Goal: Communication & Community: Answer question/provide support

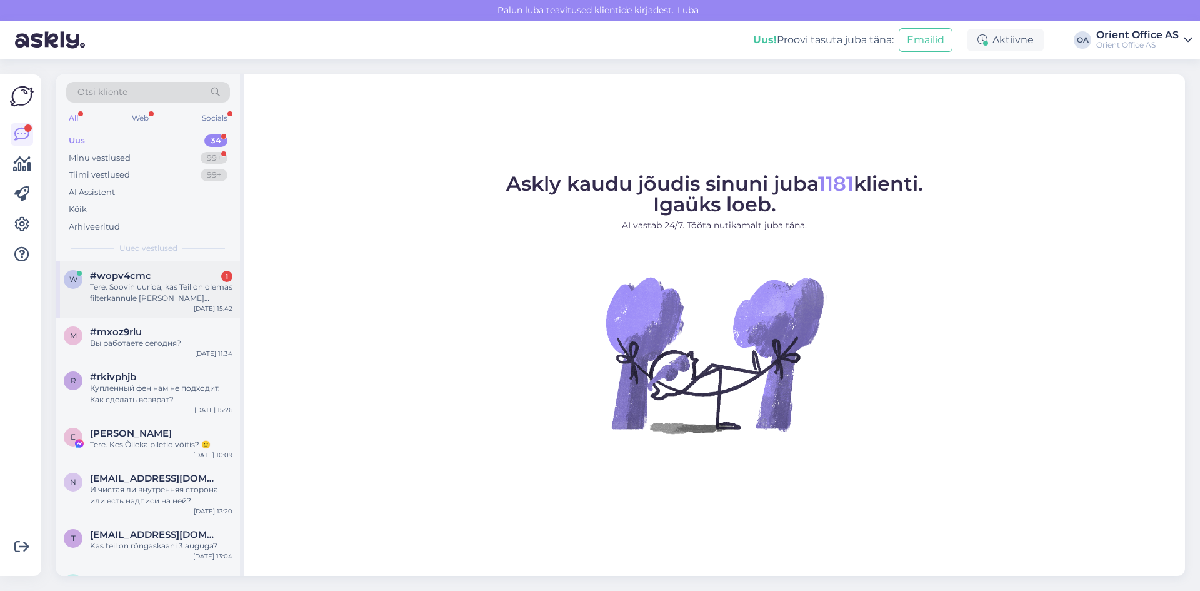
click at [135, 278] on span "#wopv4cmc" at bounding box center [120, 275] width 61 height 11
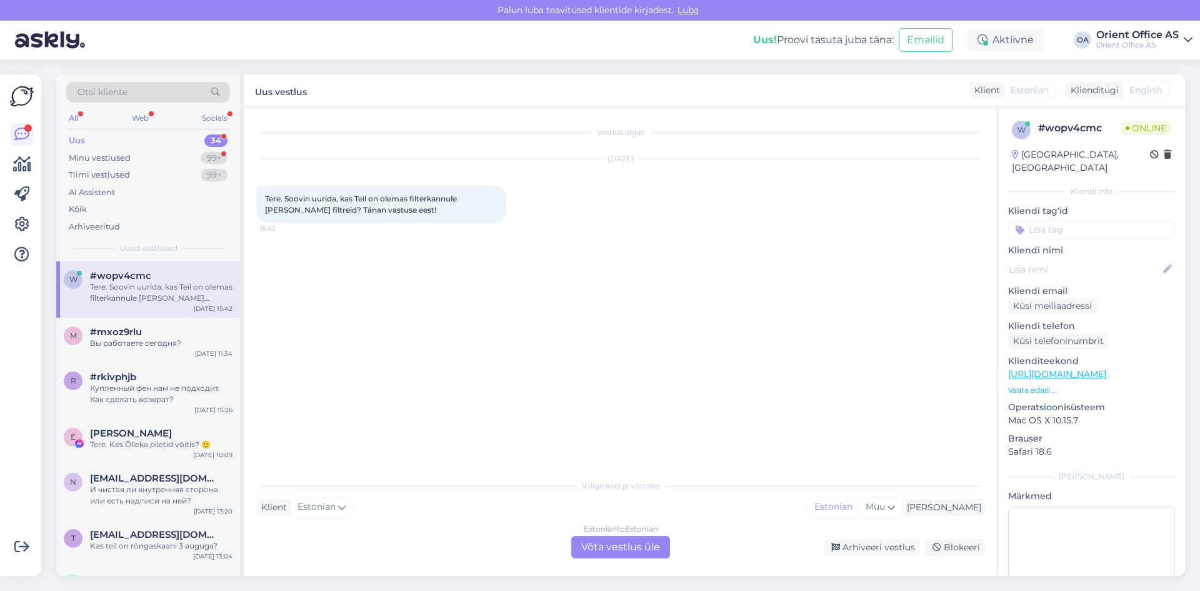
click at [617, 550] on div "Estonian to Estonian Võta vestlus üle" at bounding box center [620, 547] width 99 height 22
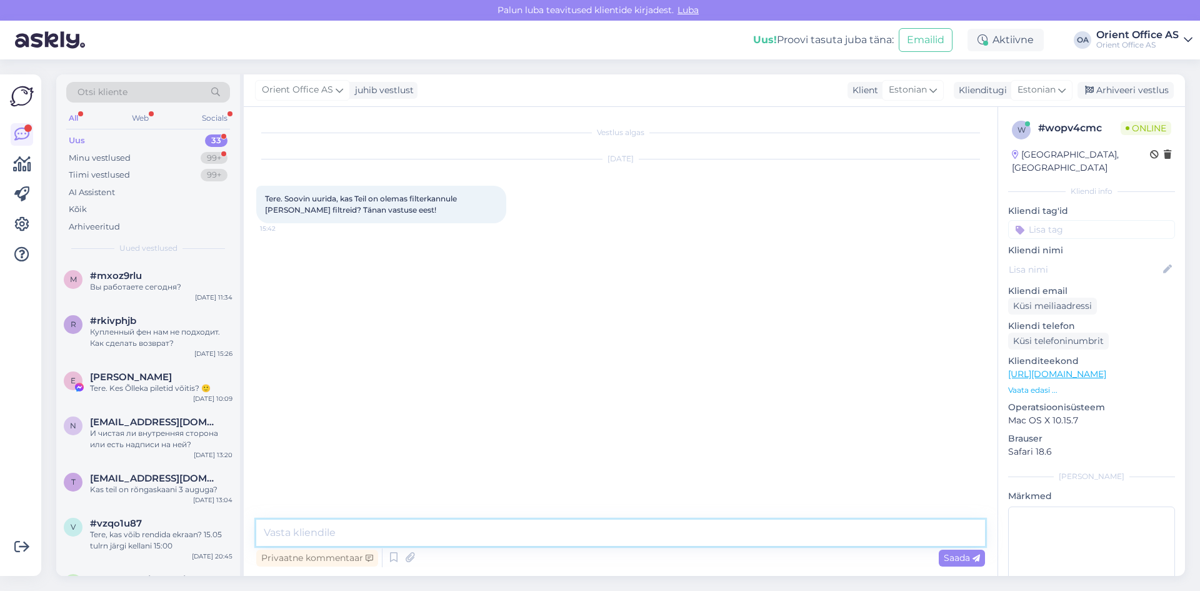
click at [482, 531] on textarea at bounding box center [620, 532] width 729 height 26
type textarea "Tere ! Jah - on ikka"
type textarea "Mis filterkannule filtreid otsite ?"
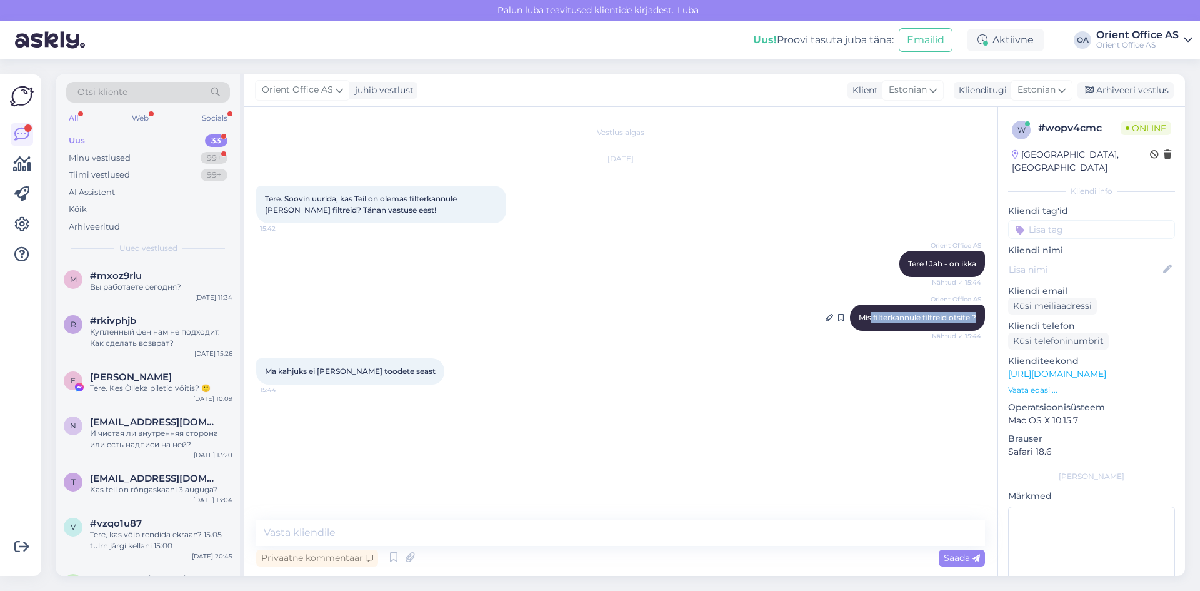
drag, startPoint x: 978, startPoint y: 317, endPoint x: 869, endPoint y: 315, distance: 108.8
click at [869, 315] on div "Orient Office AS Mis filterkannule filtreid otsite ? Nähtud ✓ 15:44" at bounding box center [917, 317] width 135 height 26
copy span "filterkannule filtreid otsite ?"
click at [469, 539] on textarea at bounding box center [620, 532] width 729 height 26
paste textarea "filterkannule filtreid otsite ?"
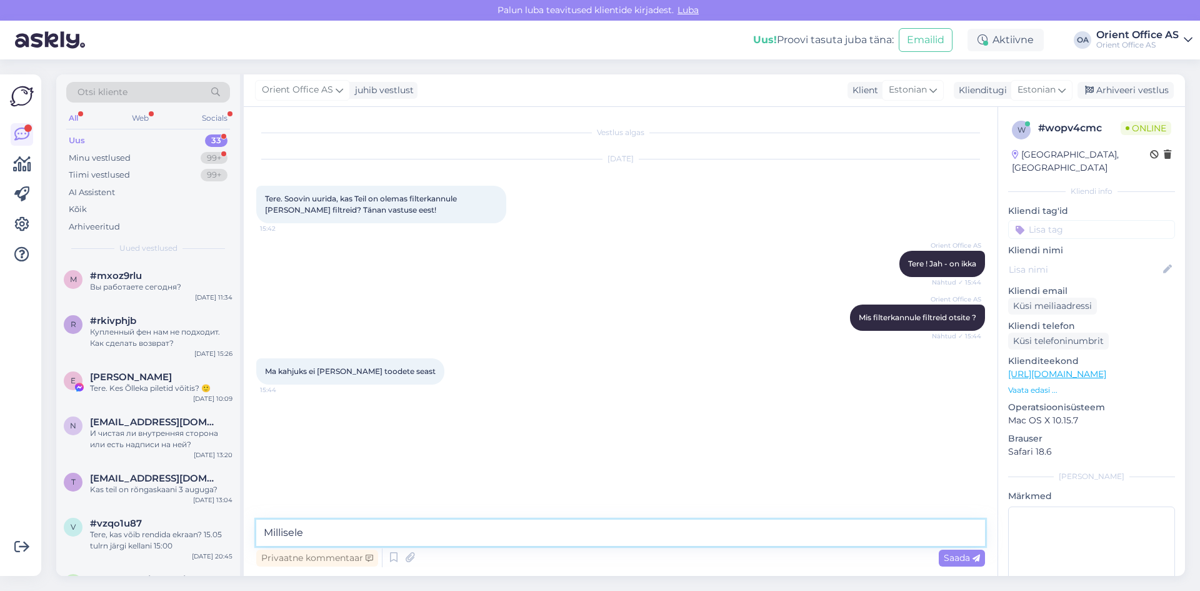
type textarea "Millisele filterkannule filtreid otsite ?"
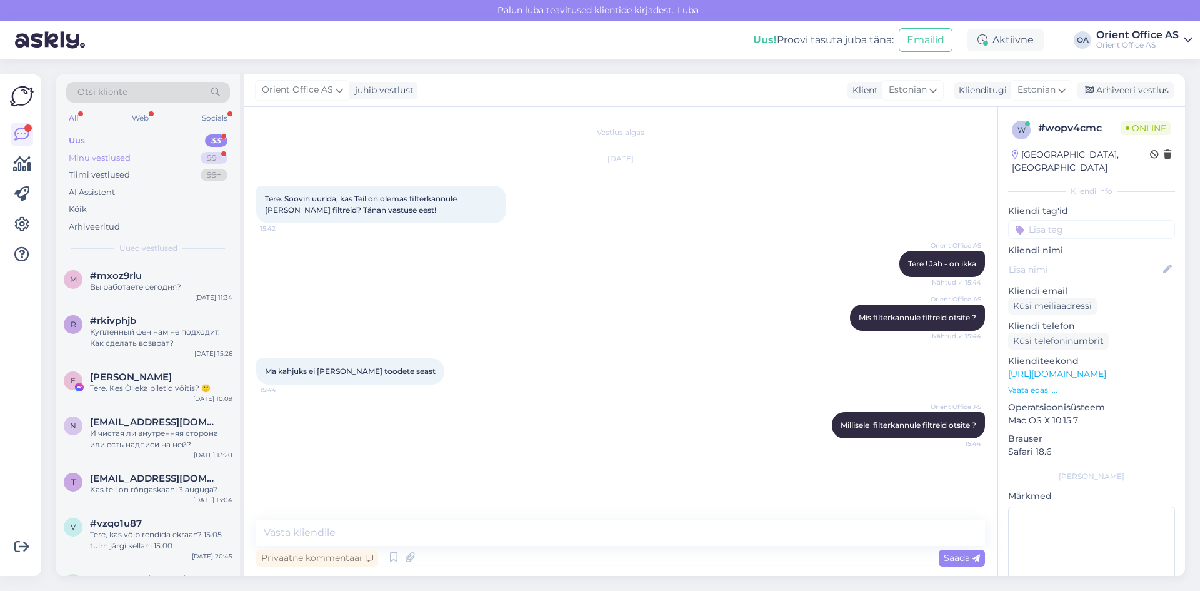
click at [127, 160] on div "Minu vestlused" at bounding box center [100, 158] width 62 height 12
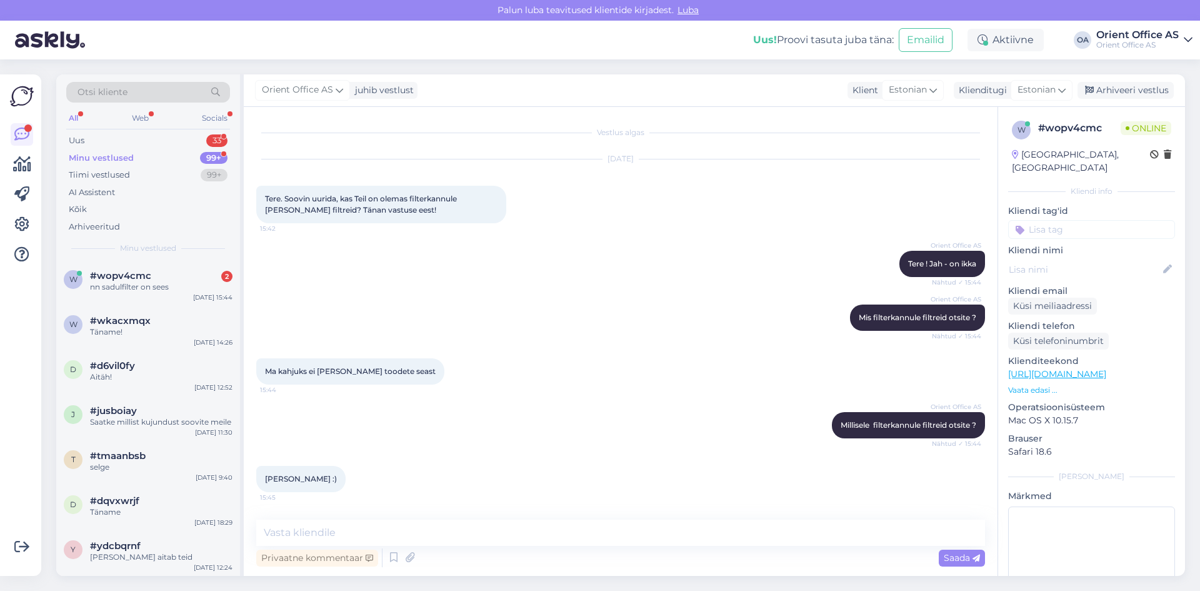
scroll to position [51, 0]
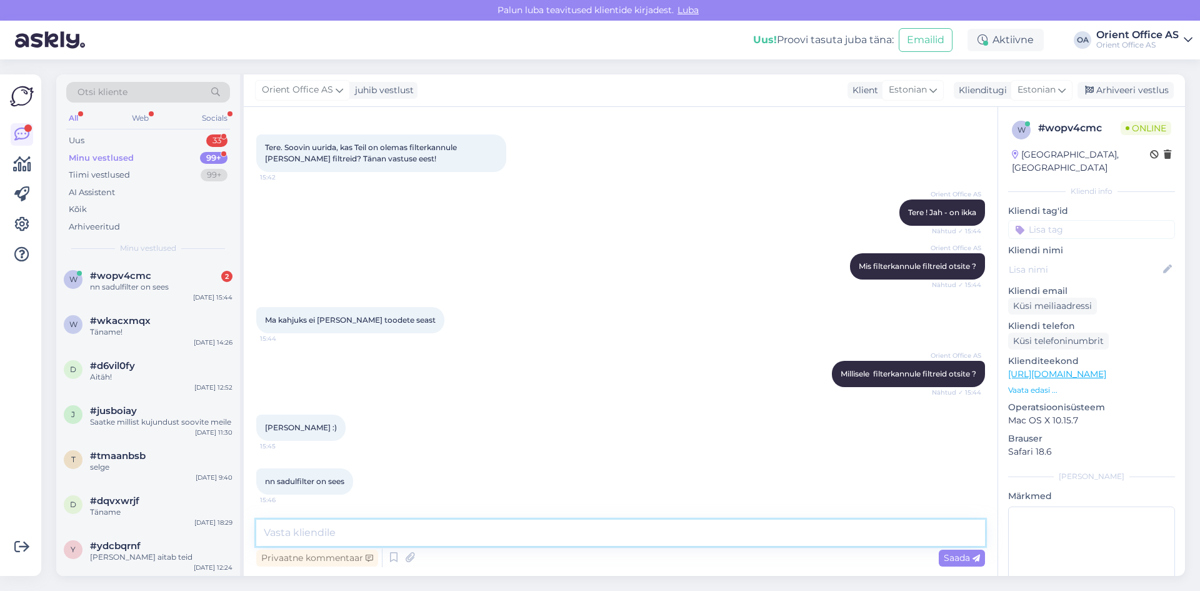
click at [327, 527] on textarea at bounding box center [620, 532] width 729 height 26
click at [345, 522] on textarea at bounding box center [620, 532] width 729 height 26
click at [347, 516] on div "Vestlus algas [DATE] Tere. Soovin uurida, kas Teil on olemas filterkannule [PER…" at bounding box center [621, 341] width 754 height 469
click at [347, 527] on textarea at bounding box center [620, 532] width 729 height 26
click at [317, 524] on textarea at bounding box center [620, 532] width 729 height 26
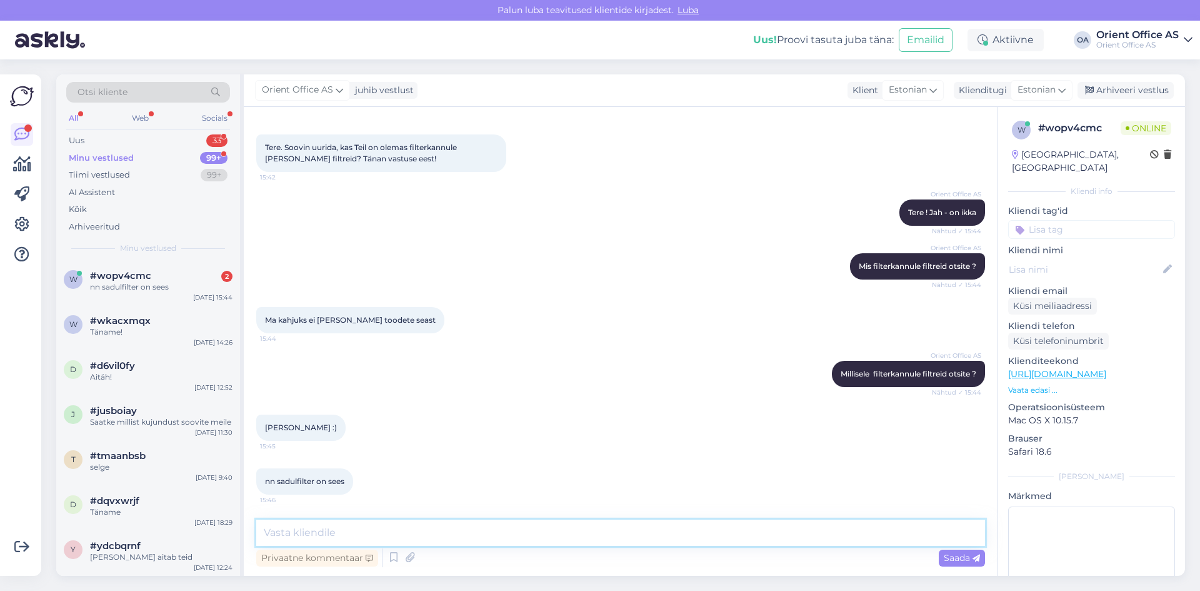
paste textarea "[URL][DOMAIN_NAME]"
type textarea "h"
click at [366, 521] on textarea at bounding box center [620, 532] width 729 height 26
click at [371, 529] on textarea "Kui toode kasutab [PERSON_NAME]" at bounding box center [620, 532] width 729 height 26
click at [424, 533] on textarea "Kui toode kasutab [PERSON_NAME]" at bounding box center [620, 532] width 729 height 26
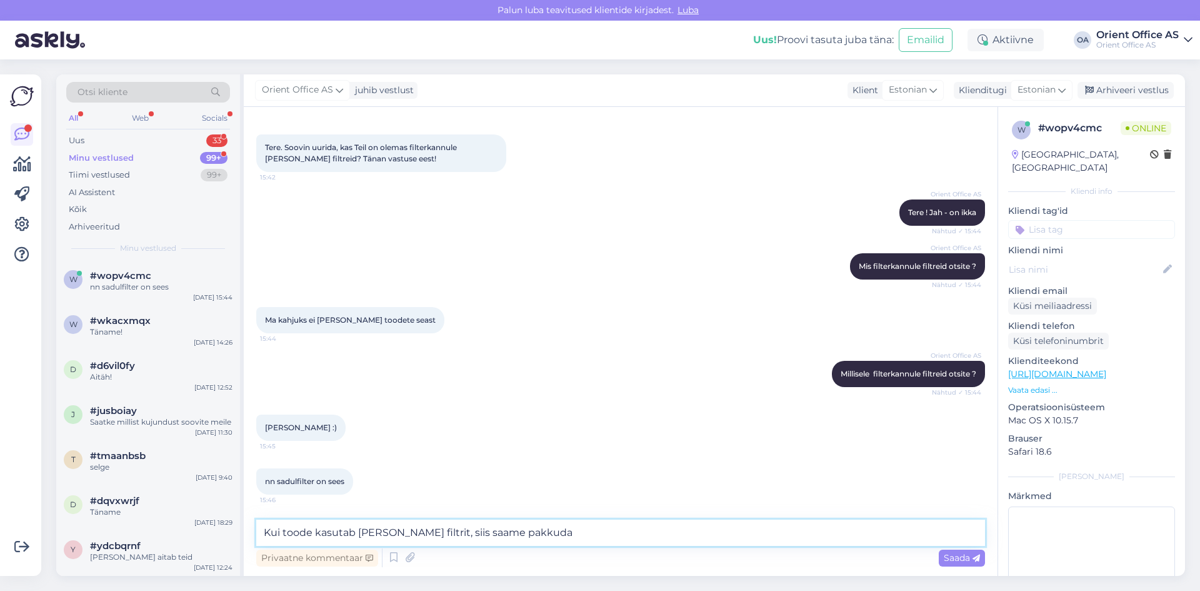
click at [616, 536] on textarea "Kui toode kasutab [PERSON_NAME] filtrit, siis saame pakkuda" at bounding box center [620, 532] width 729 height 26
type textarea "Kui toode kasutab [PERSON_NAME] filtrit, siis saame pakkuda , hind 8.58€/tk"
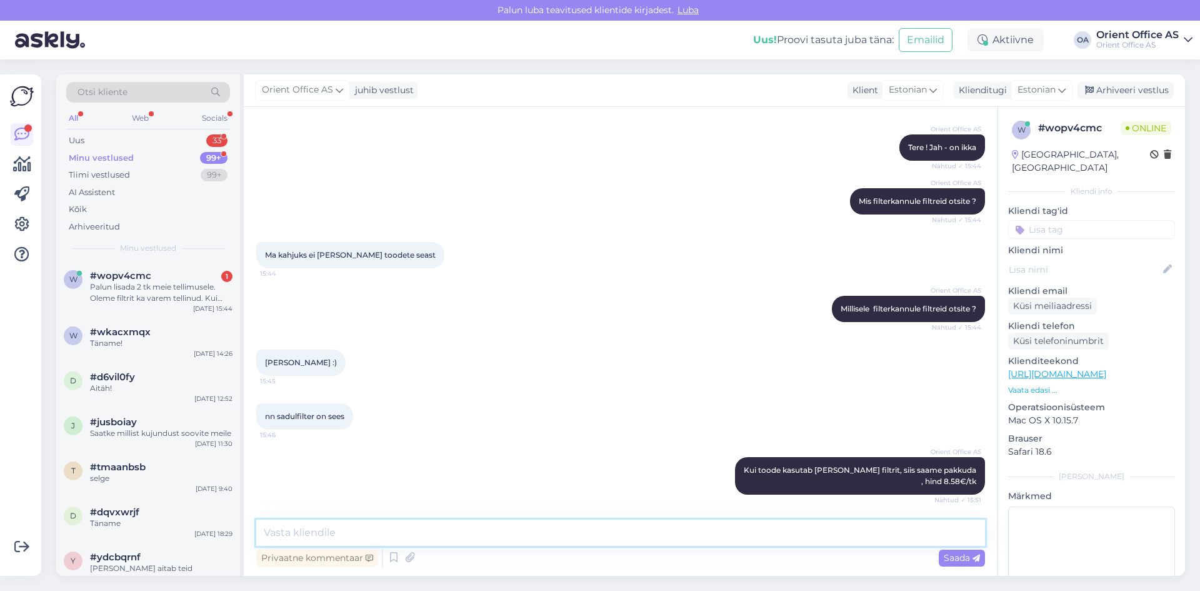
scroll to position [192, 0]
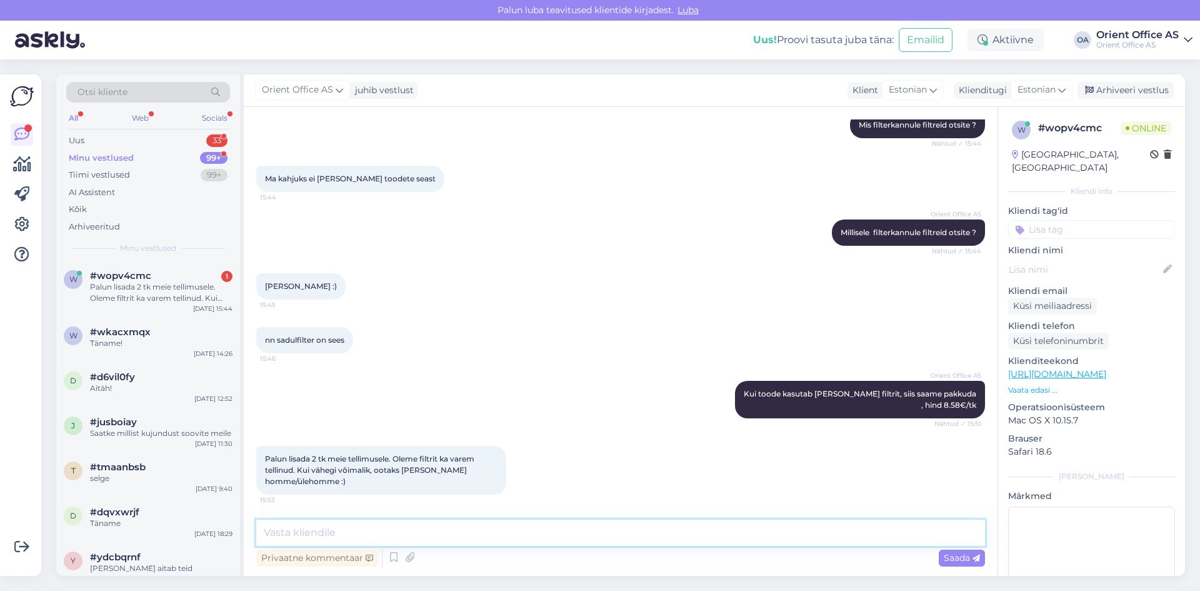
click at [365, 534] on textarea at bounding box center [620, 532] width 729 height 26
type textarea "M"
type textarea "Palun täpsustage tellimuse nr-it !"
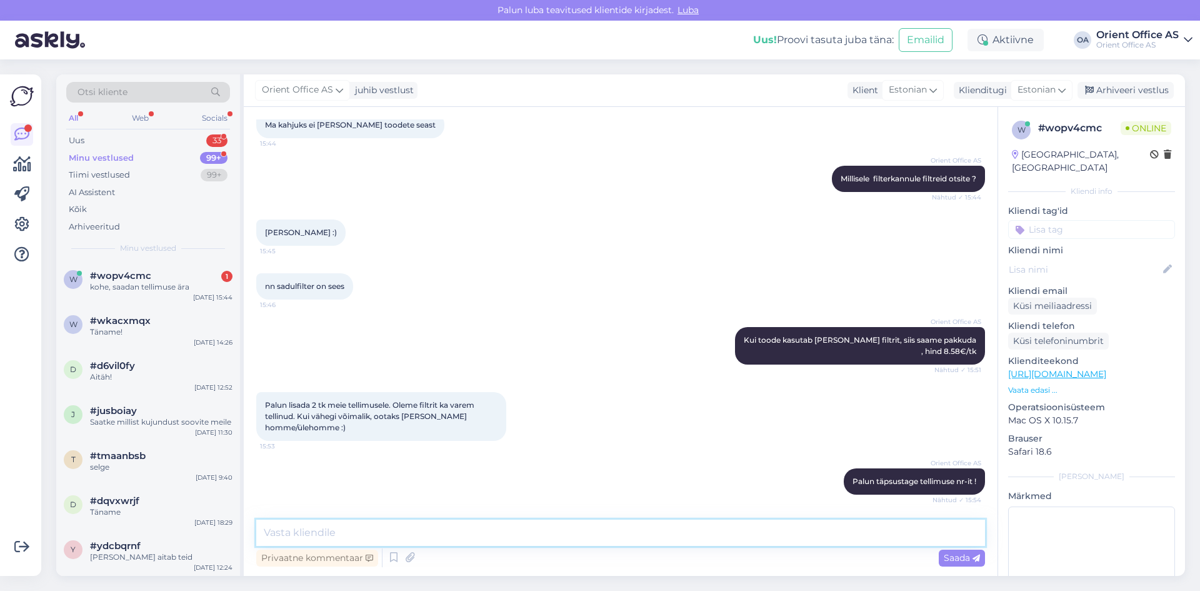
scroll to position [300, 0]
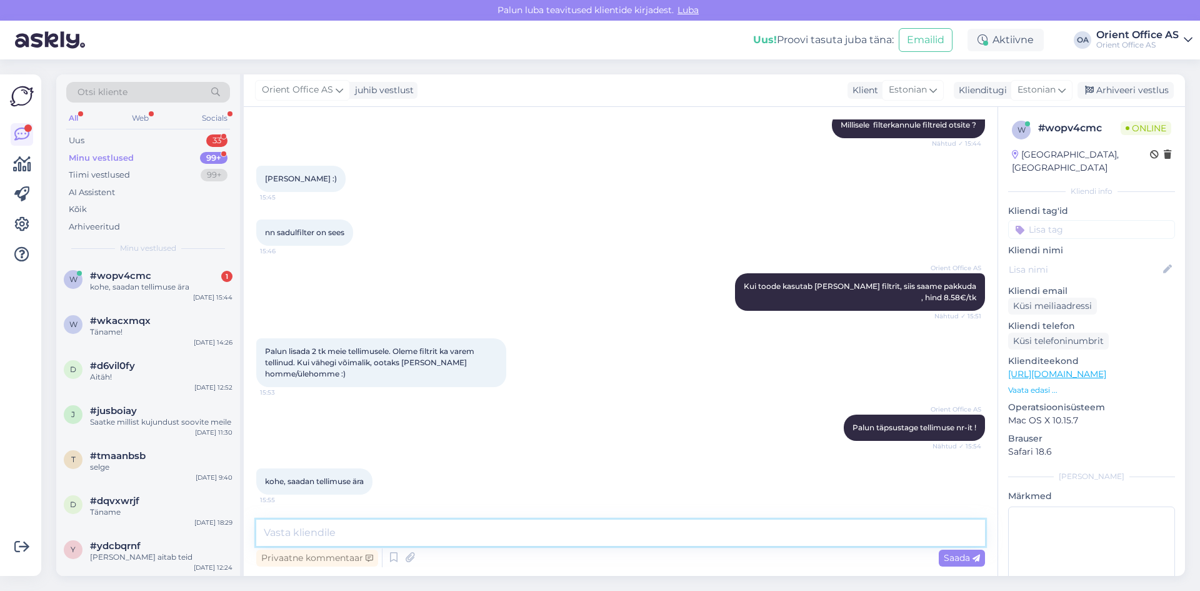
click at [325, 524] on textarea at bounding box center [620, 532] width 729 height 26
click at [307, 528] on textarea at bounding box center [620, 532] width 729 height 26
click at [107, 298] on div "w #wopv4cmc 1 kohe, saadan tellimuse ära [DATE] 15:44" at bounding box center [148, 283] width 184 height 45
click at [393, 527] on textarea at bounding box center [620, 532] width 729 height 26
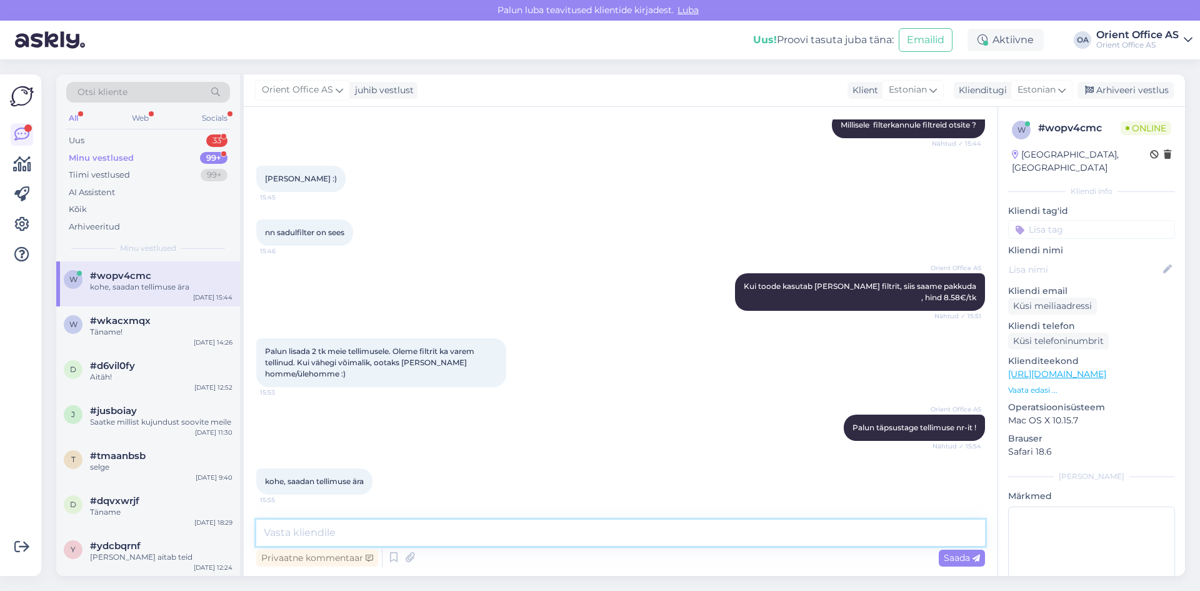
click at [294, 530] on textarea at bounding box center [620, 532] width 729 height 26
type textarea "aitäh"
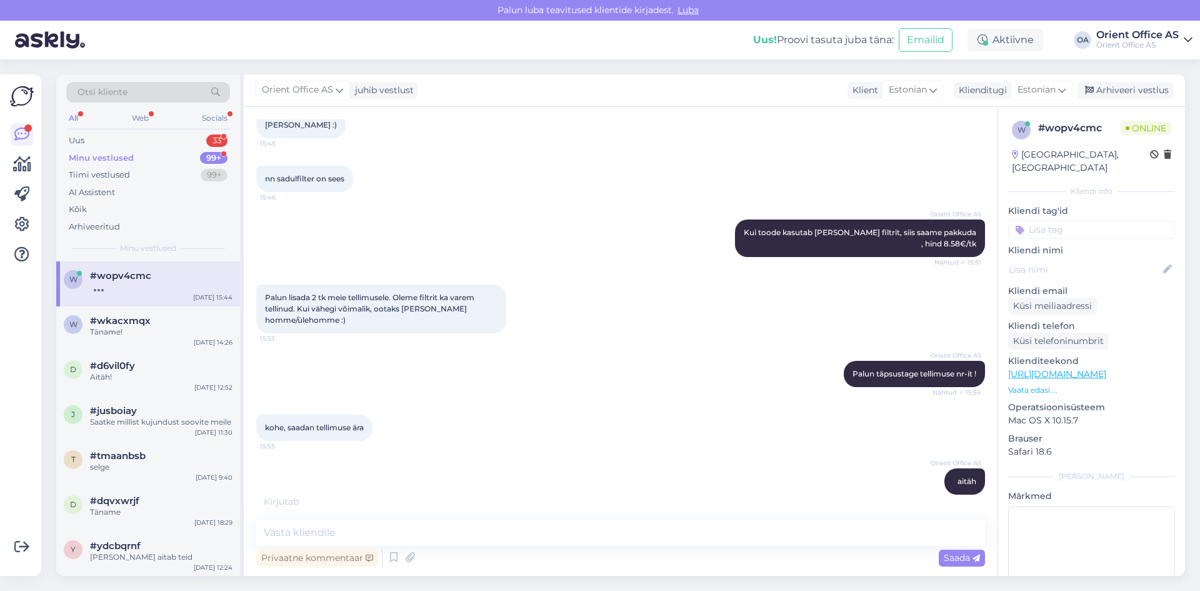
scroll to position [407, 0]
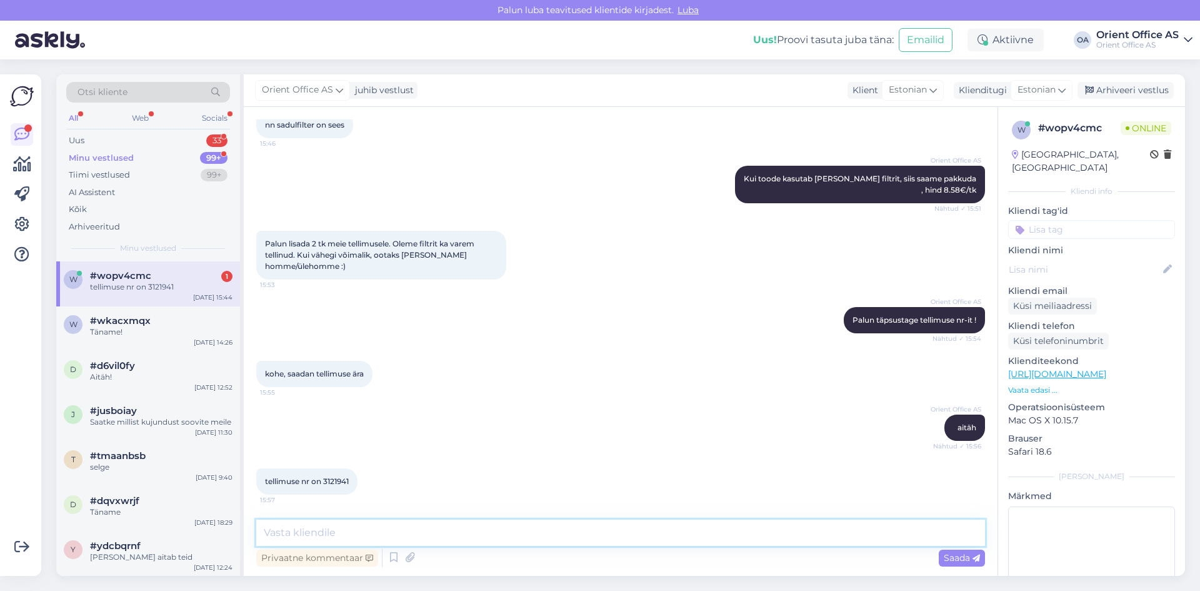
click at [333, 534] on textarea at bounding box center [620, 532] width 729 height 26
click at [323, 539] on textarea at bounding box center [620, 532] width 729 height 26
type textarea "Suur tänu ! Lisasin veefiltrid tellimusele"
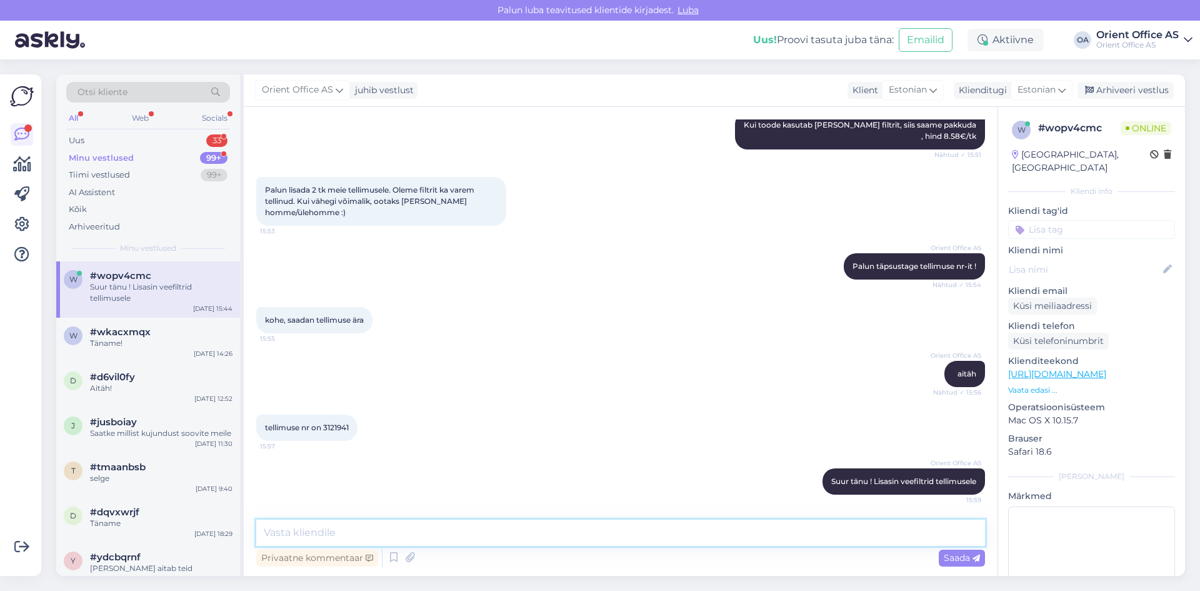
click at [516, 536] on textarea at bounding box center [620, 532] width 729 height 26
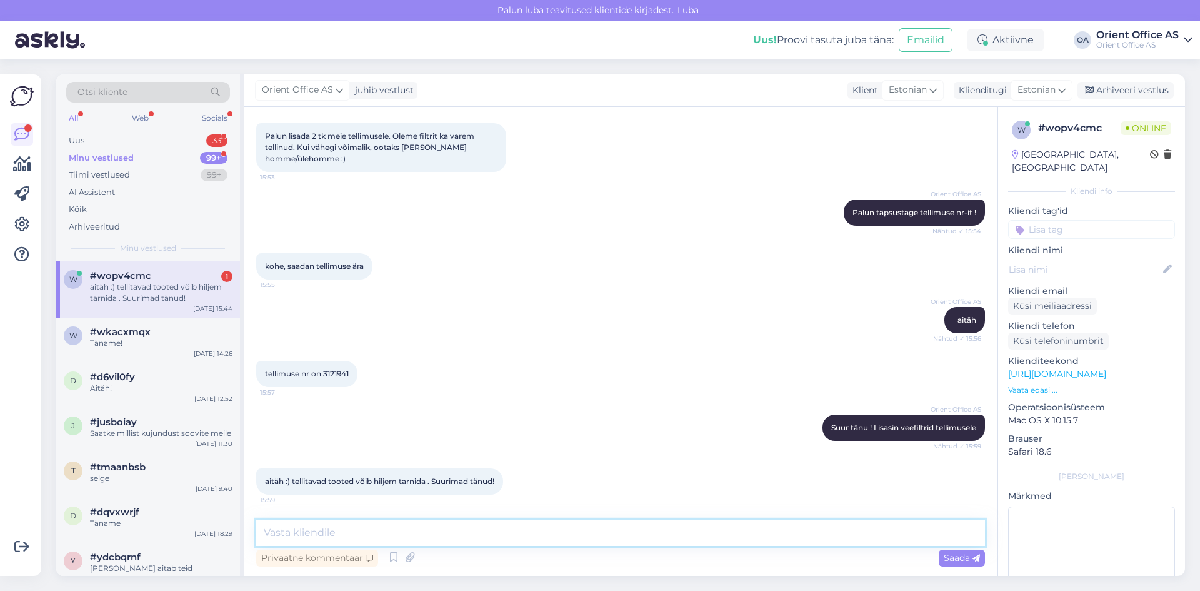
click at [400, 525] on textarea at bounding box center [620, 532] width 729 height 26
click at [393, 531] on textarea at bounding box center [620, 532] width 729 height 26
click at [334, 527] on textarea at bounding box center [620, 532] width 729 height 26
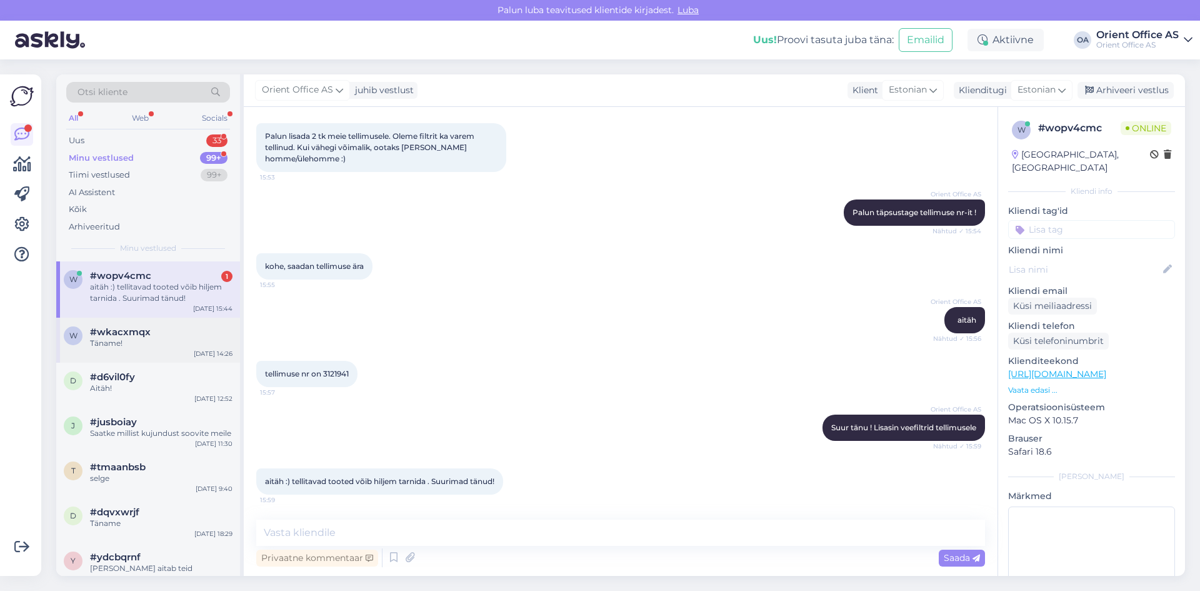
click at [152, 347] on div "Täname!" at bounding box center [161, 342] width 142 height 11
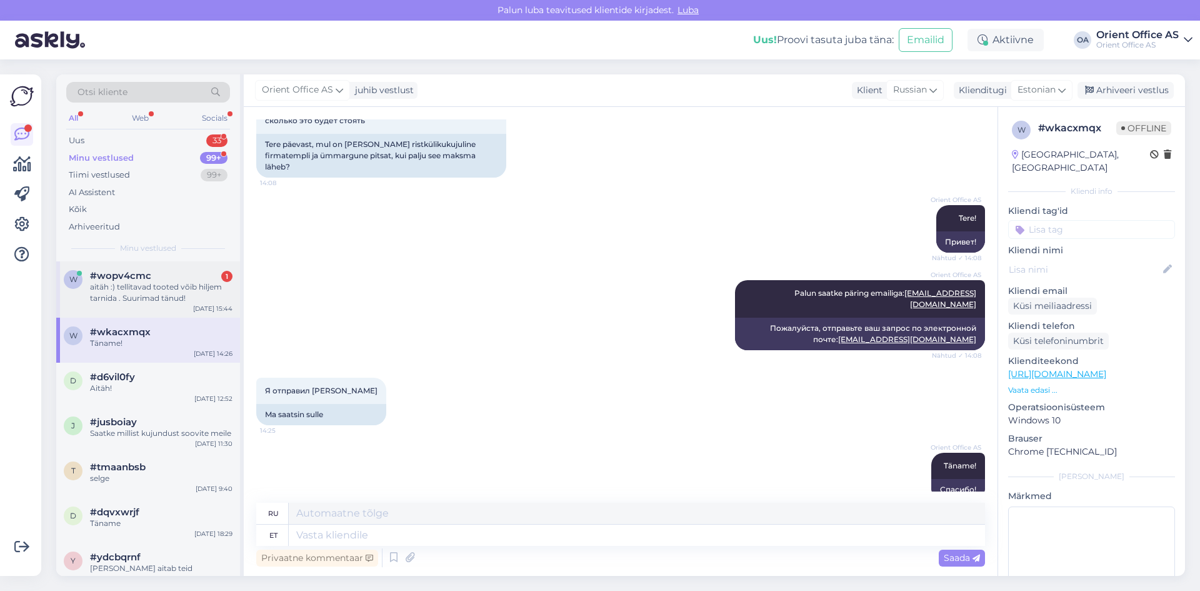
click at [174, 304] on div "w #wopv4cmc 1 aitäh :) tellitavad tooted võib hiljem tarnida . Suurimad tänud! …" at bounding box center [148, 289] width 184 height 56
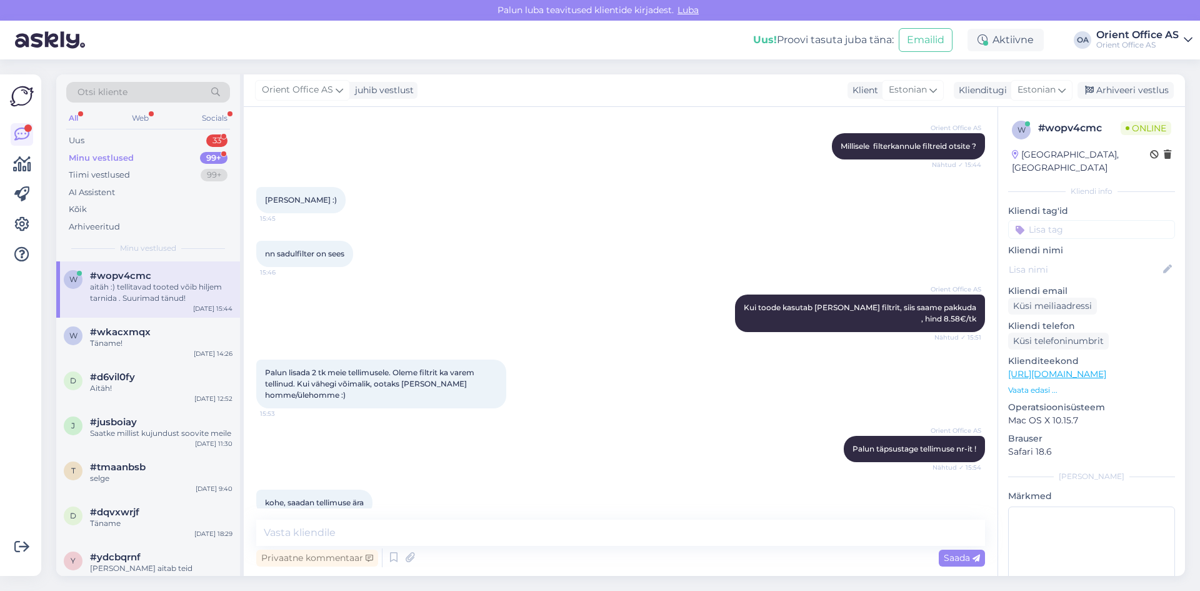
click at [141, 155] on div "Minu vestlused 99+" at bounding box center [148, 157] width 164 height 17
click at [139, 131] on div "Otsi kliente All Web Socials Uus 33 Minu vestlused 99+ Tiimi vestlused 99+ AI A…" at bounding box center [148, 167] width 184 height 187
click at [139, 139] on div "Uus 33" at bounding box center [148, 140] width 164 height 17
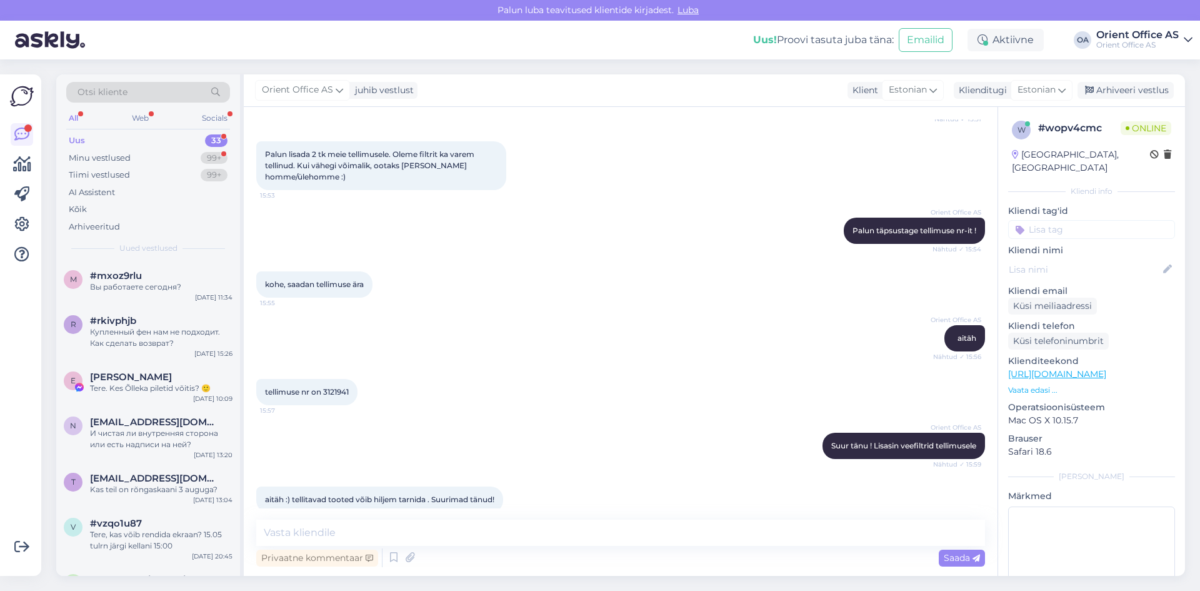
scroll to position [526, 0]
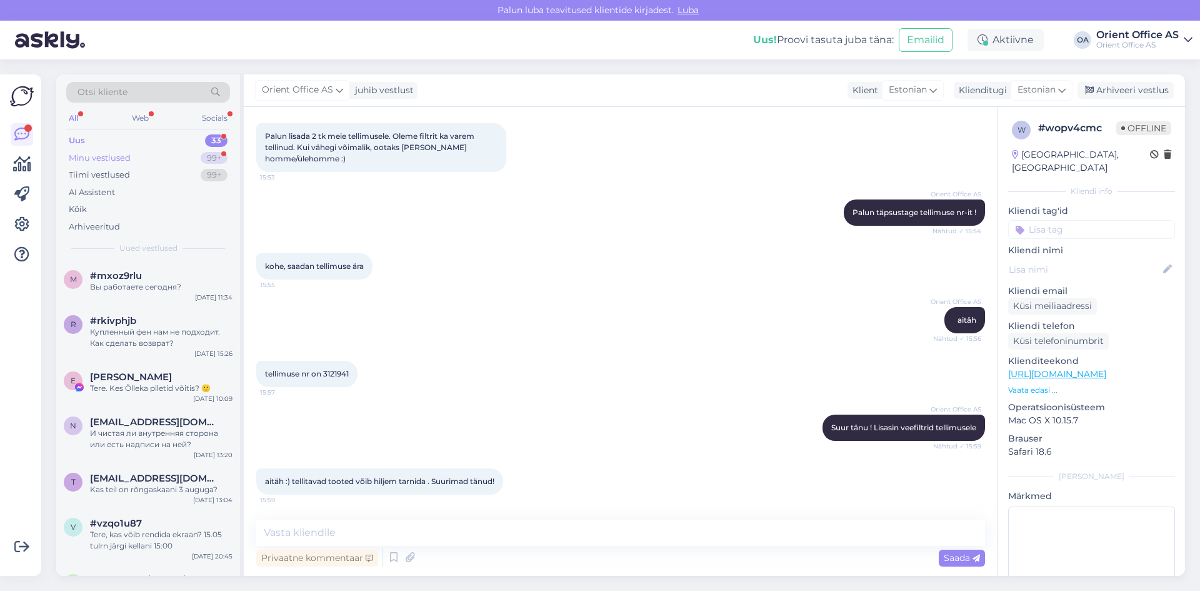
click at [132, 156] on div "Minu vestlused 99+" at bounding box center [148, 157] width 164 height 17
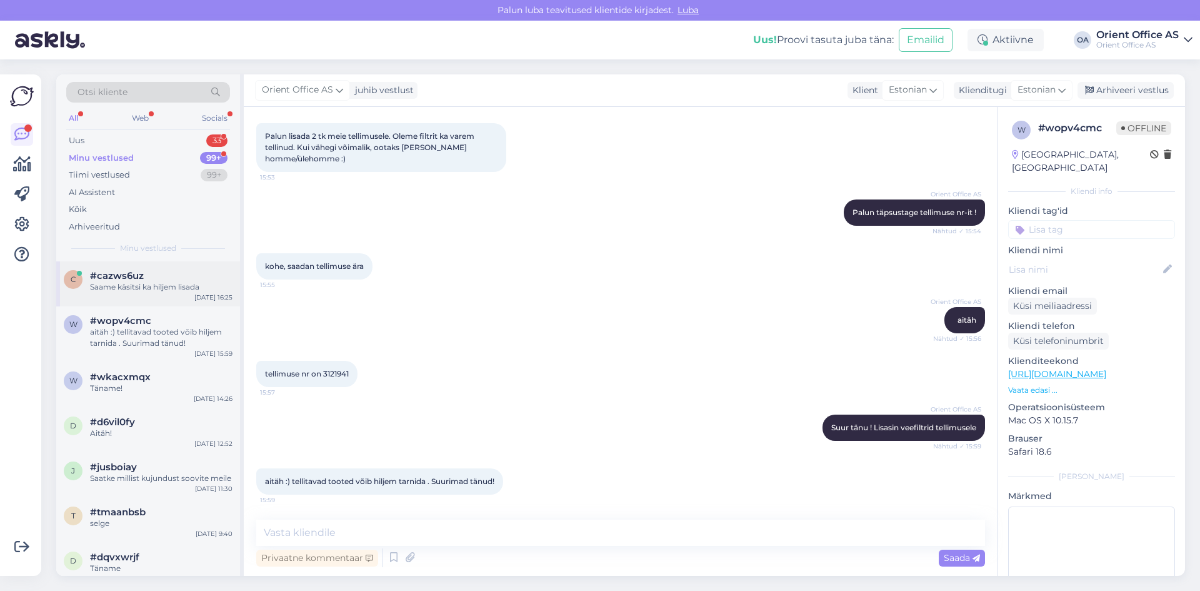
click at [145, 279] on div "#cazws6uz" at bounding box center [161, 275] width 142 height 11
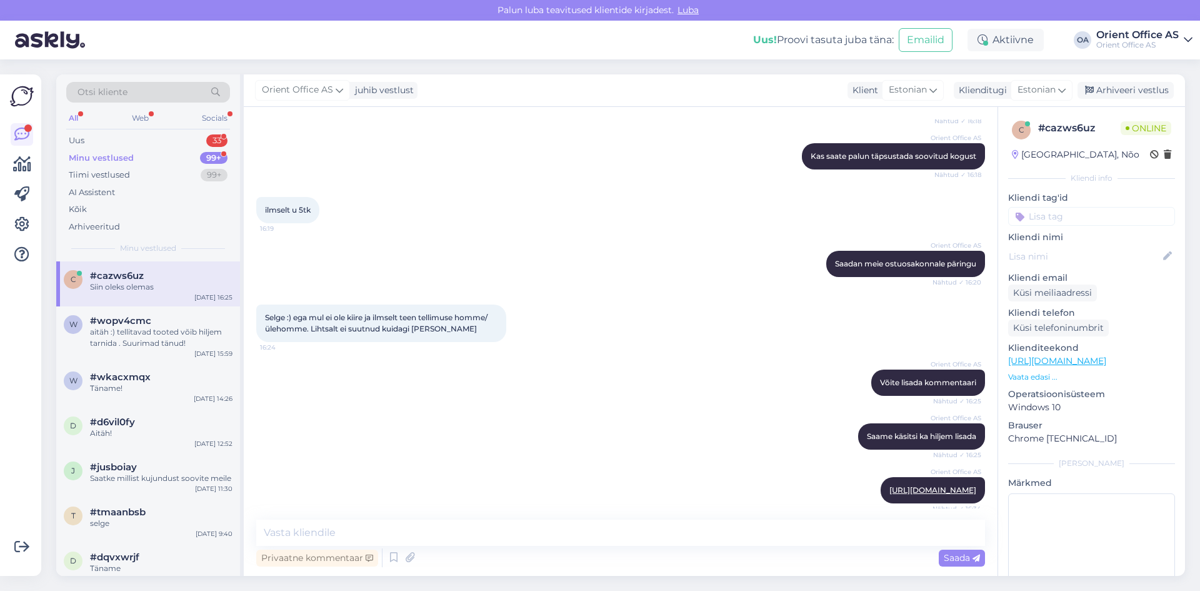
scroll to position [4119, 0]
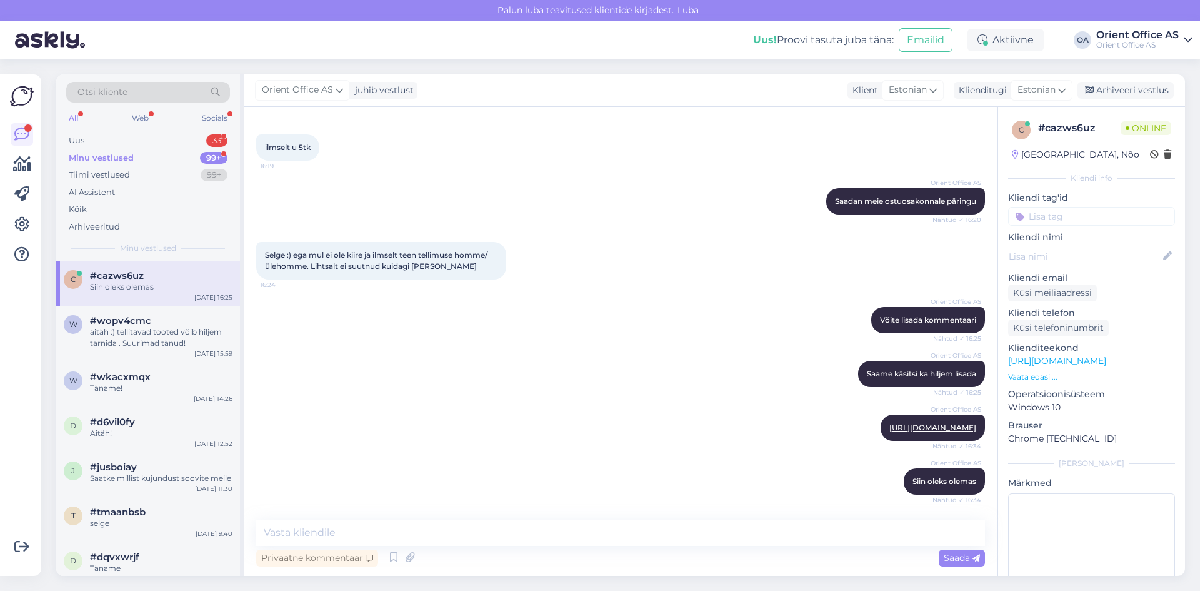
click at [135, 151] on div "Minu vestlused 99+" at bounding box center [148, 157] width 164 height 17
click at [152, 267] on div "c #cazws6uz Siin oleks olemas [DATE] 16:34" at bounding box center [148, 283] width 184 height 45
click at [889, 423] on link "[URL][DOMAIN_NAME]" at bounding box center [932, 426] width 87 height 9
